Goal: Check status: Check status

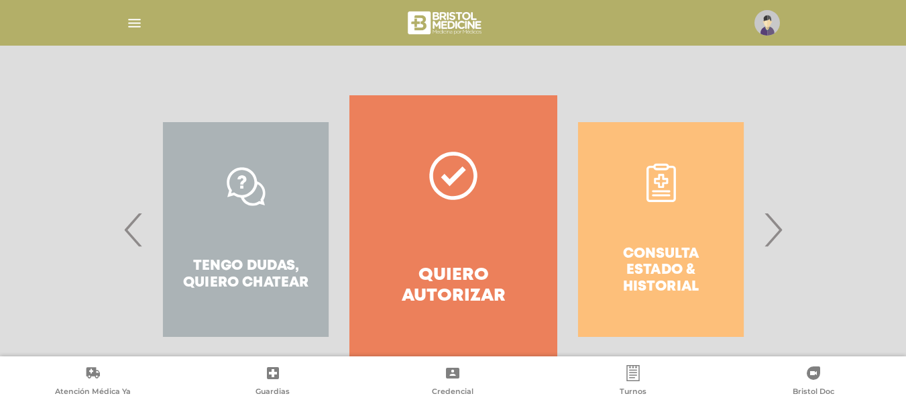
scroll to position [251, 0]
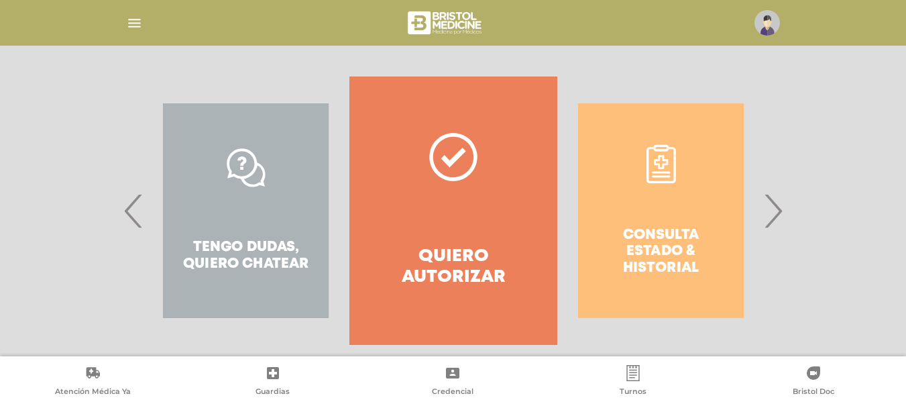
click at [752, 215] on div "Consulta estado & historial" at bounding box center [660, 210] width 207 height 268
click at [757, 214] on div "Consulta estado & historial" at bounding box center [660, 210] width 207 height 268
click at [767, 213] on span "›" at bounding box center [773, 210] width 26 height 72
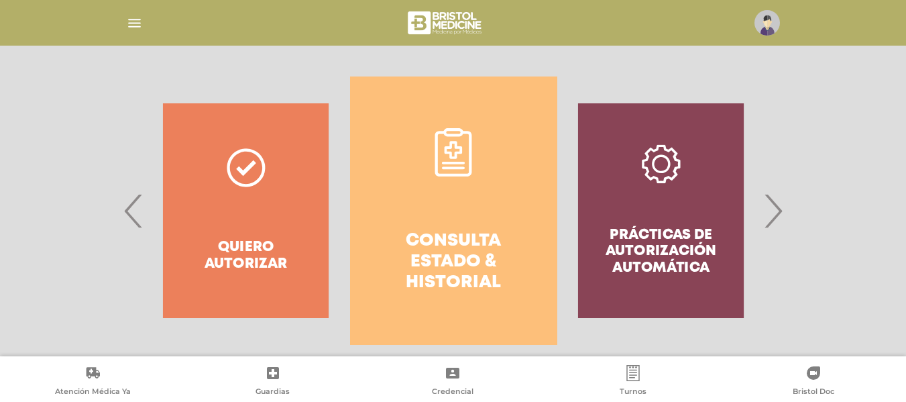
click at [418, 181] on link "Consulta estado & historial" at bounding box center [453, 210] width 207 height 268
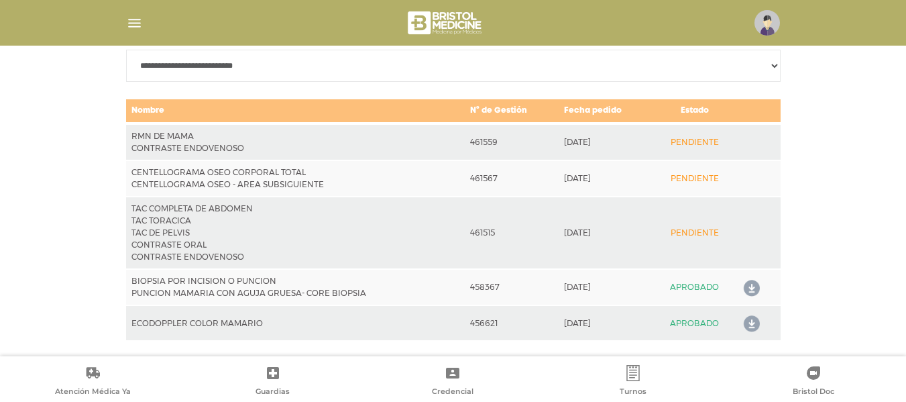
scroll to position [680, 0]
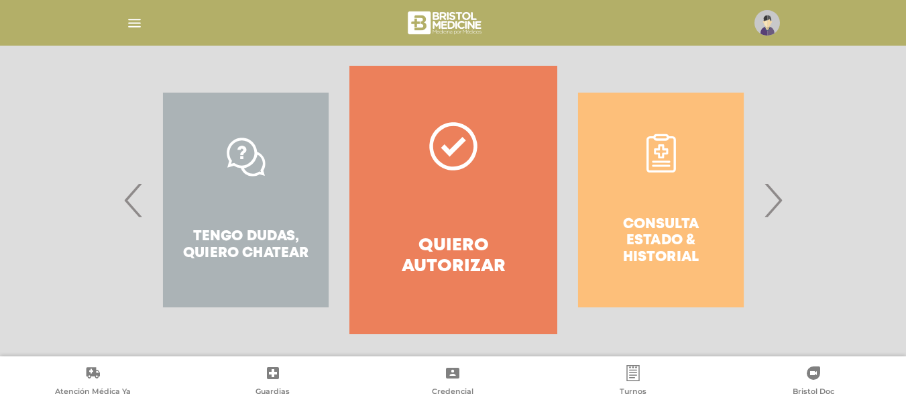
scroll to position [272, 0]
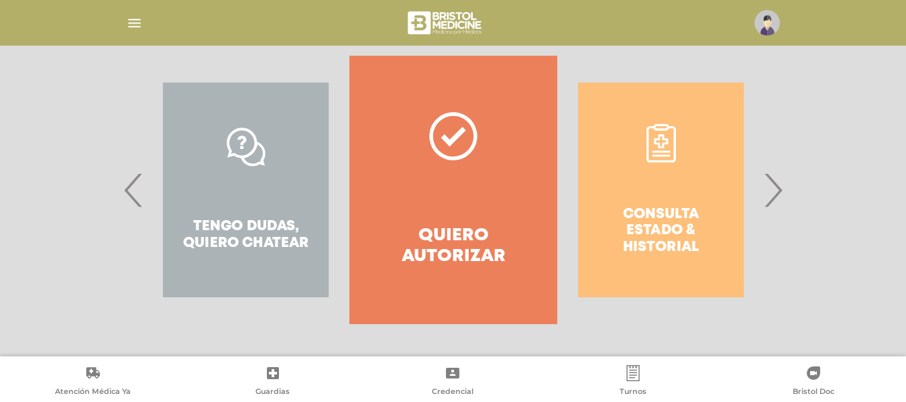
click at [773, 198] on span "›" at bounding box center [773, 190] width 26 height 72
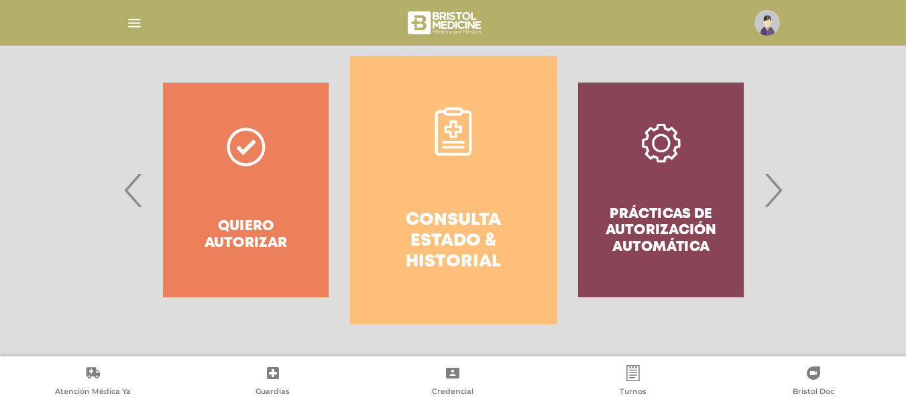
click at [512, 148] on link "Consulta estado & historial" at bounding box center [453, 190] width 207 height 268
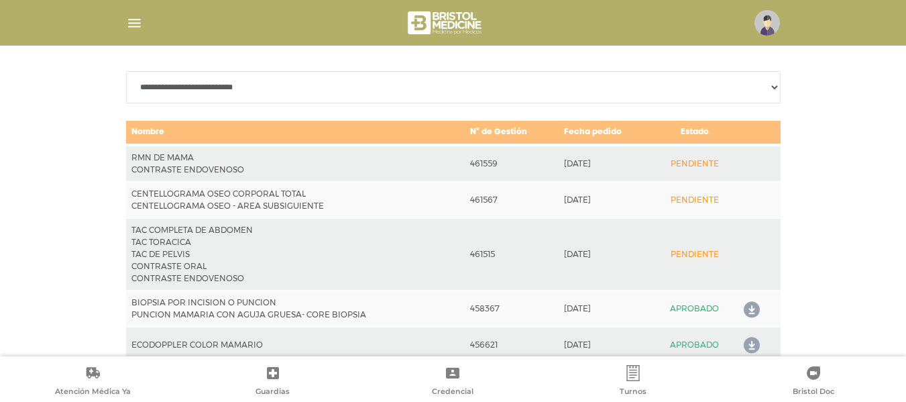
scroll to position [680, 0]
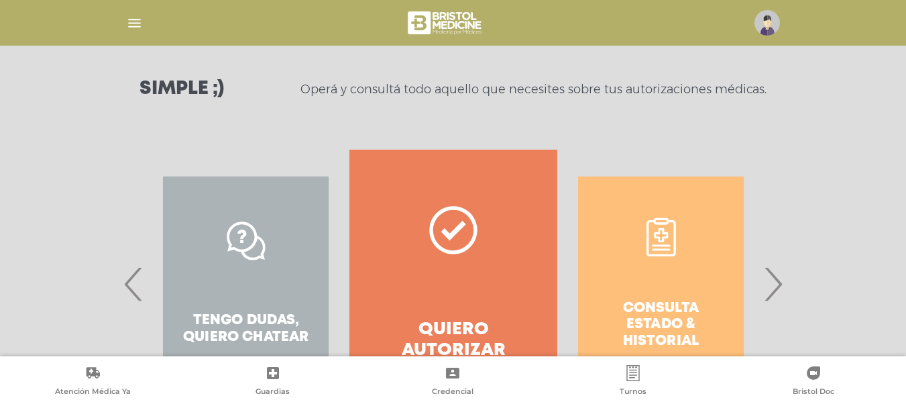
scroll to position [179, 0]
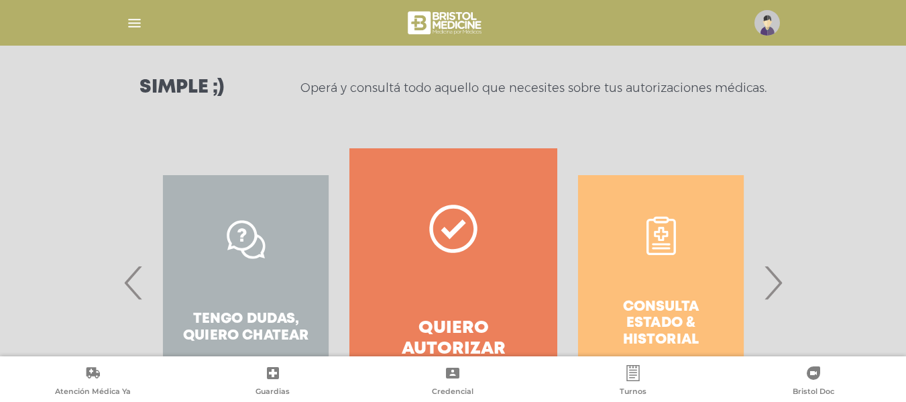
click at [775, 279] on span "›" at bounding box center [773, 282] width 26 height 72
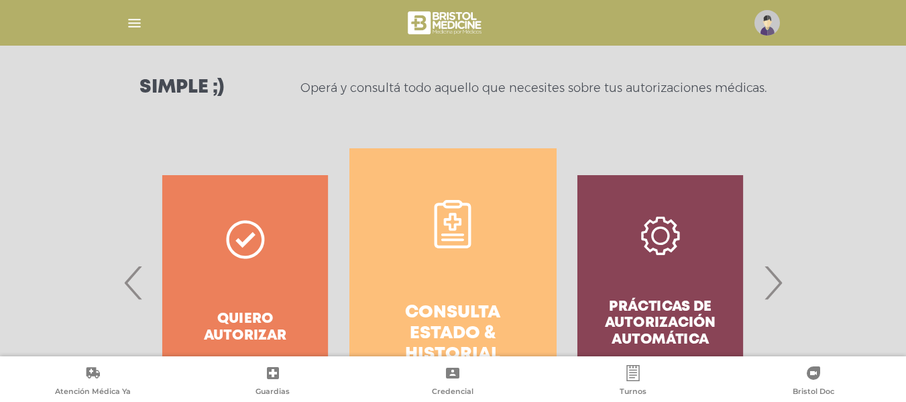
click at [495, 234] on link "Consulta estado & historial" at bounding box center [452, 282] width 207 height 268
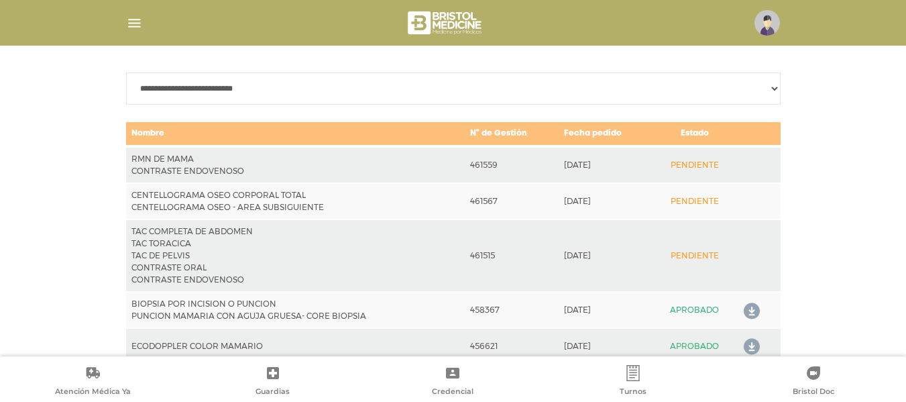
scroll to position [680, 0]
